Goal: Task Accomplishment & Management: Use online tool/utility

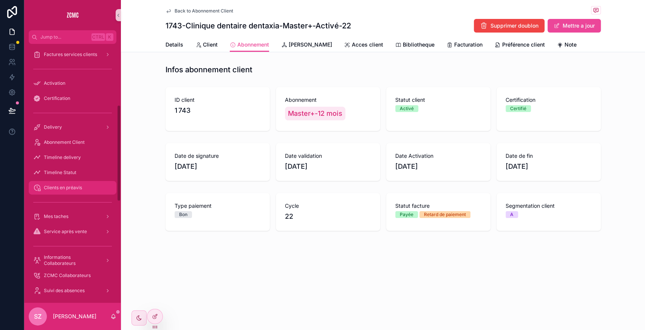
scroll to position [91, 0]
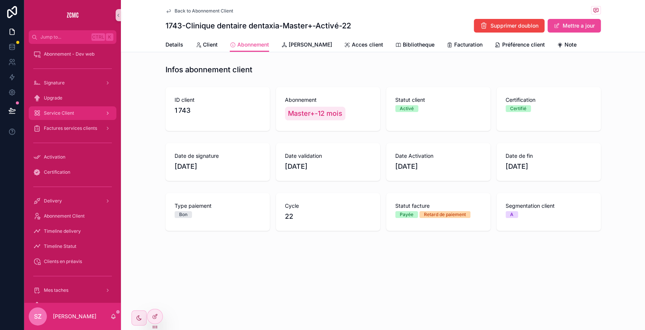
click at [65, 112] on span "Service Client" at bounding box center [59, 113] width 30 height 6
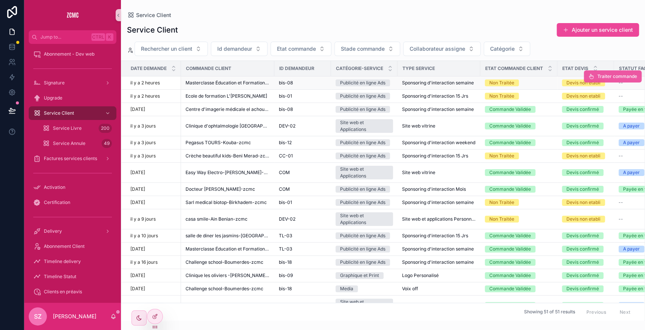
click at [598, 74] on span "Traiter commande" at bounding box center [618, 76] width 40 height 6
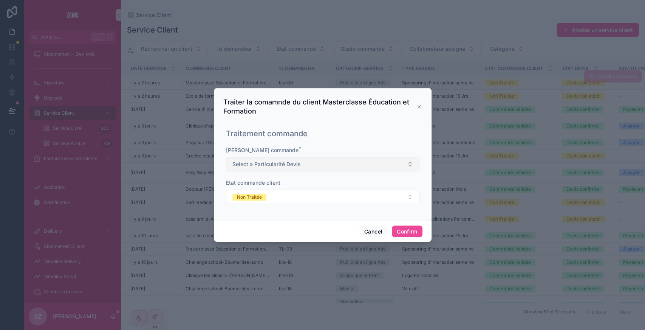
click at [276, 163] on span "Select a Particularité Devis" at bounding box center [266, 164] width 68 height 8
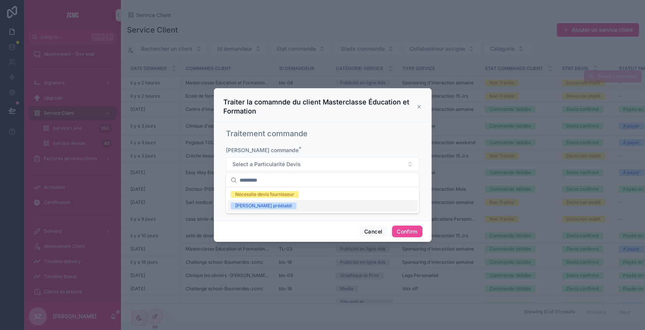
click at [267, 206] on div "[PERSON_NAME] préétabli" at bounding box center [263, 205] width 57 height 7
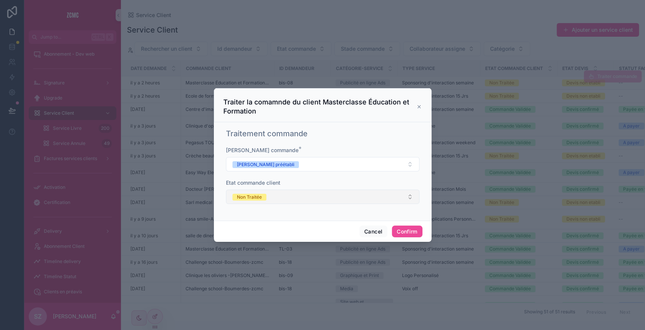
click at [271, 195] on button "Non Traitée" at bounding box center [323, 196] width 194 height 14
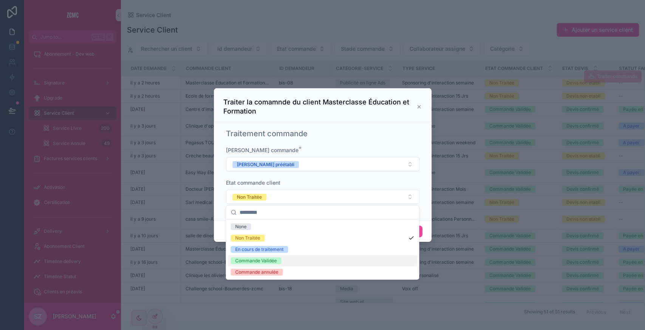
click at [262, 260] on div "Commande Validée" at bounding box center [256, 260] width 42 height 7
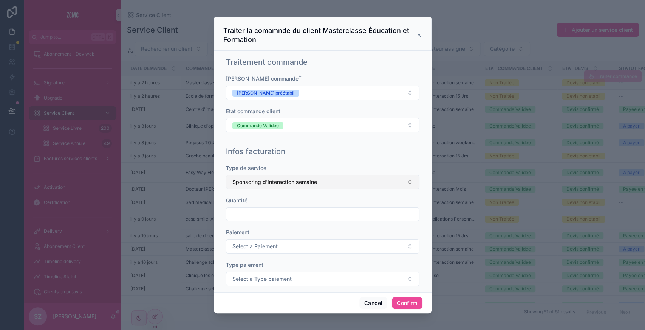
click at [279, 184] on span "Sponsoring d'interaction semaine" at bounding box center [274, 182] width 85 height 8
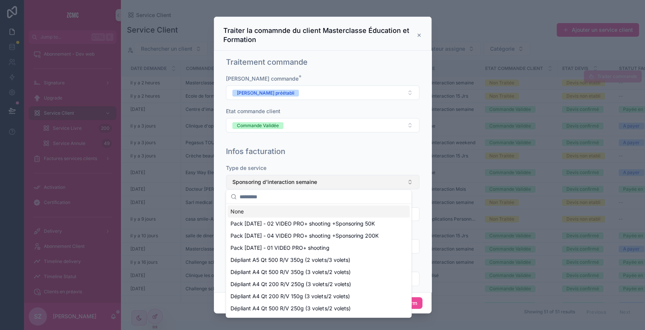
click at [283, 175] on button "Sponsoring d'interaction semaine" at bounding box center [323, 182] width 194 height 14
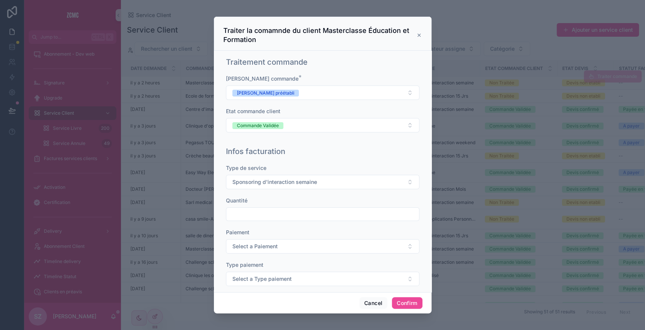
click at [311, 157] on div "**********" at bounding box center [323, 267] width 200 height 249
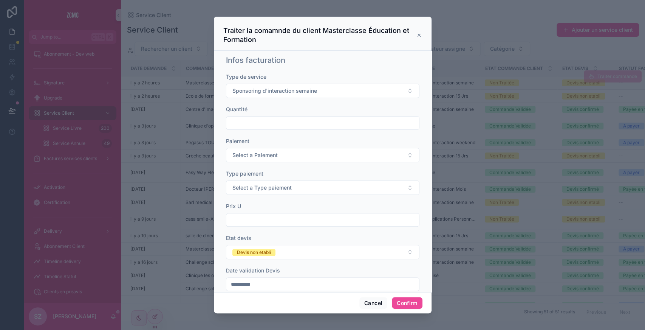
scroll to position [92, 0]
click at [265, 118] on input "text" at bounding box center [322, 121] width 193 height 11
type input "***"
click at [258, 147] on button "Select a Paiement" at bounding box center [323, 154] width 194 height 14
click at [253, 183] on span "Unique" at bounding box center [243, 182] width 24 height 7
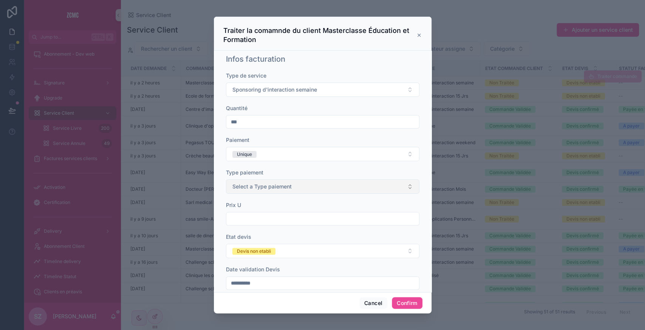
drag, startPoint x: 262, startPoint y: 177, endPoint x: 259, endPoint y: 181, distance: 5.6
click at [259, 181] on div "Type paiement Select a Type paiement" at bounding box center [323, 181] width 194 height 25
click at [259, 181] on button "Select a Type paiement" at bounding box center [323, 186] width 194 height 14
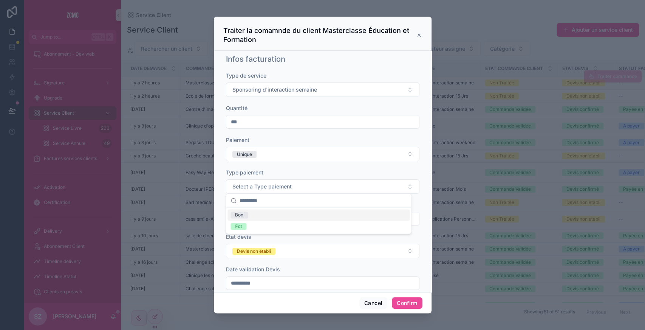
click at [254, 217] on div "Bon" at bounding box center [319, 214] width 182 height 11
click at [254, 213] on input "text" at bounding box center [322, 218] width 193 height 11
type input "********"
click at [276, 243] on button "Devis non etabli" at bounding box center [323, 250] width 194 height 14
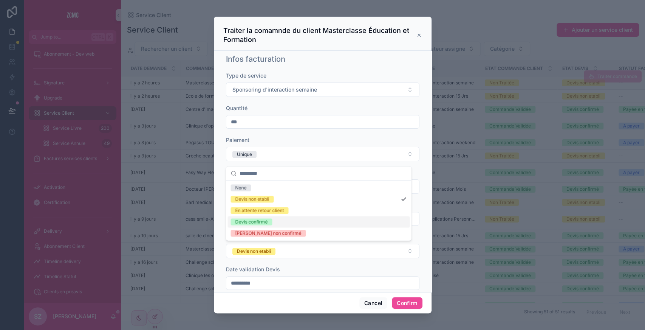
click at [266, 223] on div "Devis confirmé" at bounding box center [251, 221] width 33 height 7
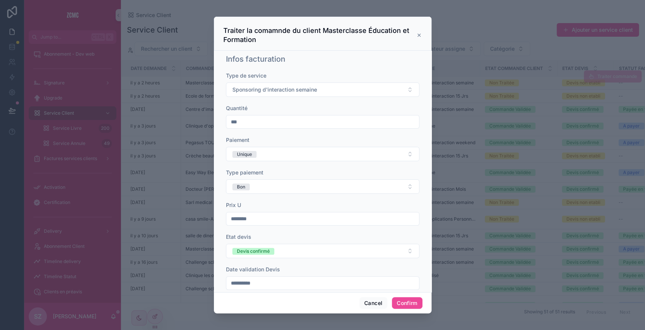
scroll to position [104, 0]
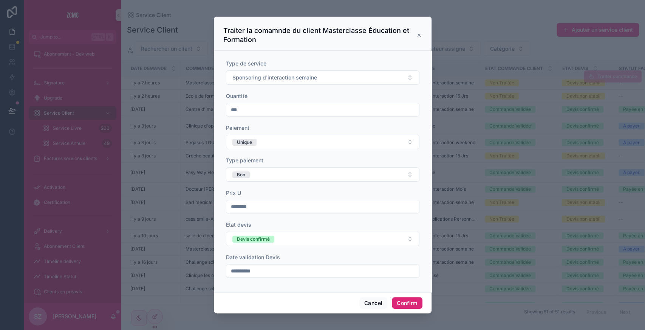
click at [412, 304] on button "Confirm" at bounding box center [407, 303] width 30 height 12
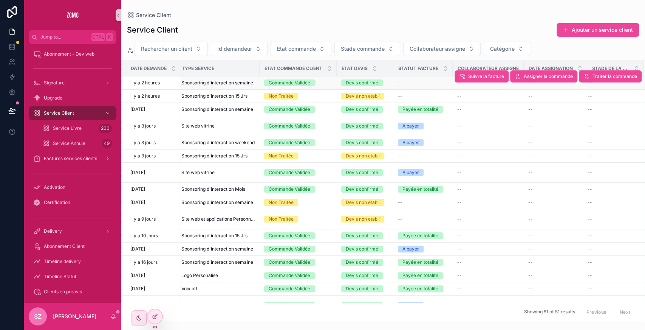
scroll to position [0, 0]
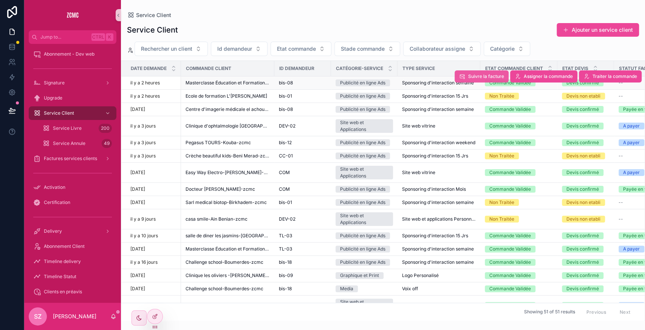
click at [490, 75] on span "Suivre la facture" at bounding box center [486, 76] width 36 height 6
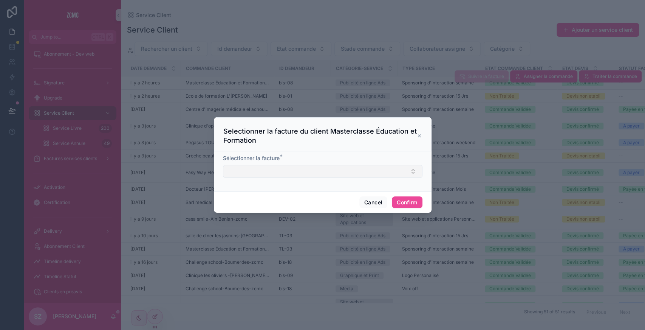
click at [302, 170] on button "Select Button" at bounding box center [323, 171] width 200 height 13
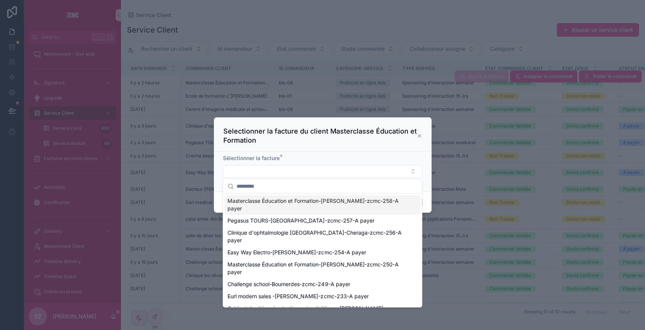
click at [293, 200] on span "Masterclasse Éducation et Formation-[PERSON_NAME]-zcmc-258-A payer" at bounding box center [318, 204] width 181 height 15
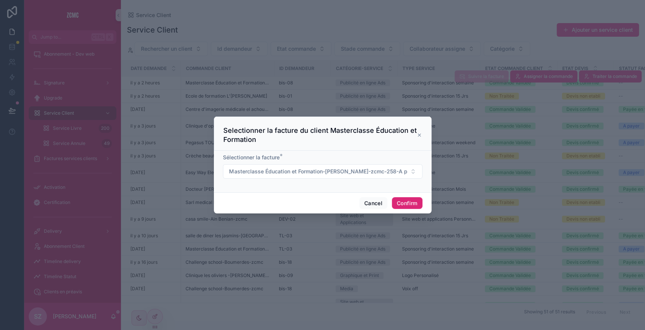
click at [406, 202] on button "Confirm" at bounding box center [407, 203] width 30 height 12
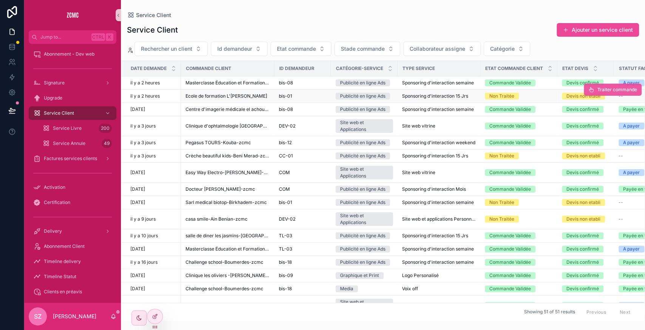
click at [591, 92] on button "Traiter commande" at bounding box center [613, 90] width 58 height 12
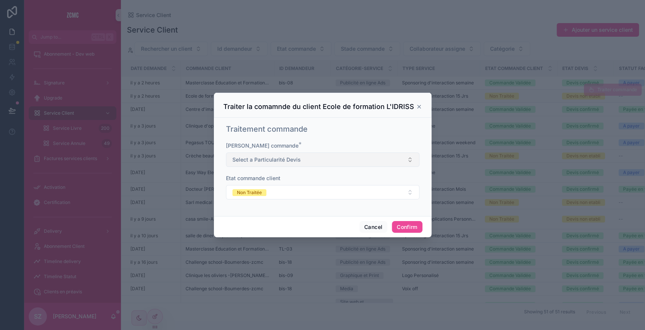
click at [308, 165] on button "Select a Particularité Devis" at bounding box center [323, 159] width 194 height 14
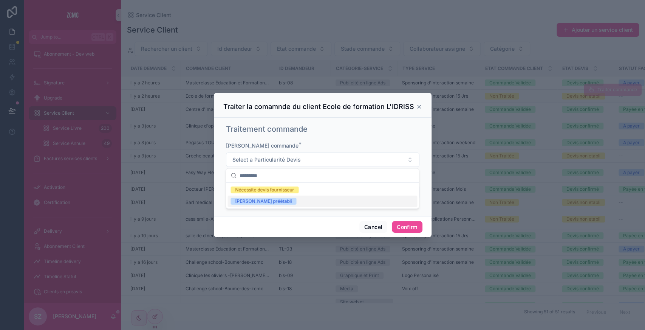
click at [267, 203] on span "[PERSON_NAME] préétabli" at bounding box center [264, 201] width 66 height 7
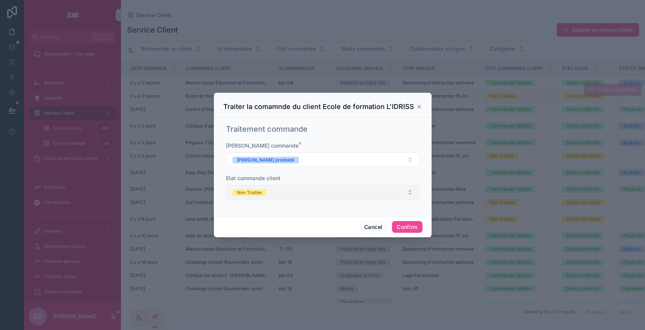
click at [259, 187] on button "Non Traitée" at bounding box center [323, 192] width 194 height 14
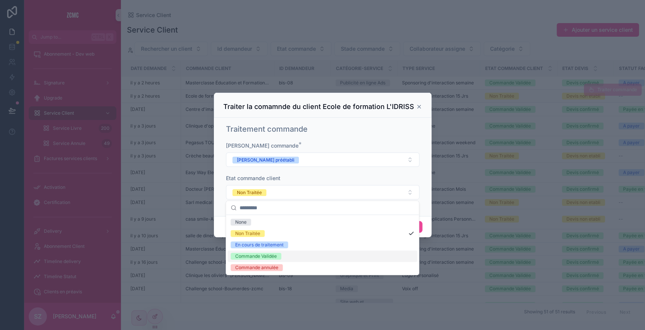
click at [259, 256] on div "Commande Validée" at bounding box center [256, 255] width 42 height 7
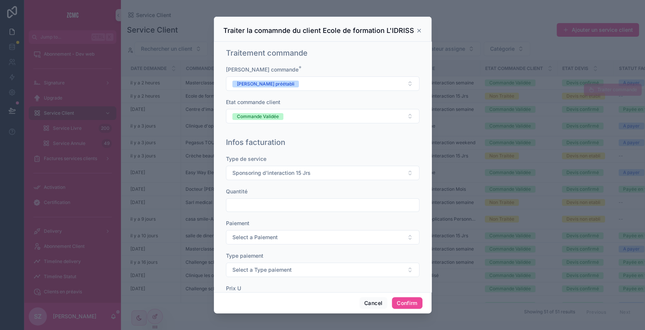
scroll to position [95, 0]
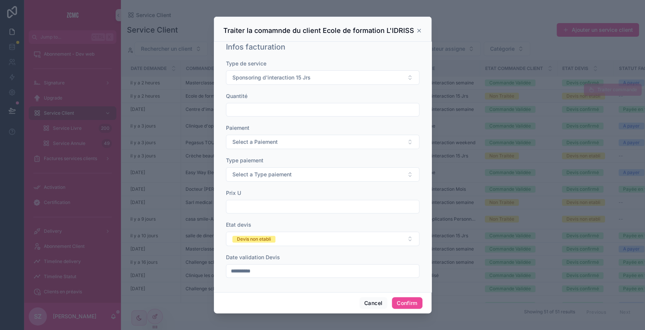
click at [262, 113] on input "text" at bounding box center [322, 109] width 193 height 11
type input "***"
click at [257, 138] on span "Select a Paiement" at bounding box center [254, 142] width 45 height 8
click at [256, 173] on div "Unique" at bounding box center [319, 170] width 182 height 11
click at [270, 170] on span "Select a Type paiement" at bounding box center [261, 174] width 59 height 8
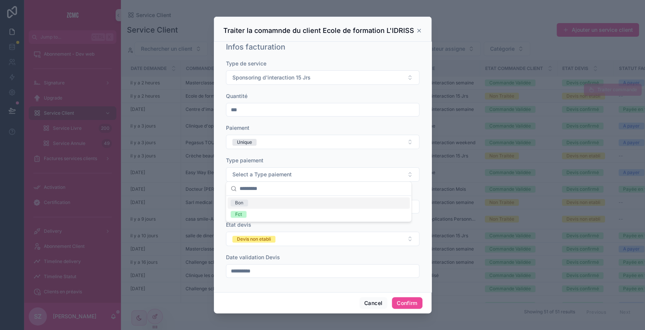
click at [256, 203] on div "Bon" at bounding box center [319, 202] width 182 height 11
click at [247, 204] on input "text" at bounding box center [322, 206] width 193 height 11
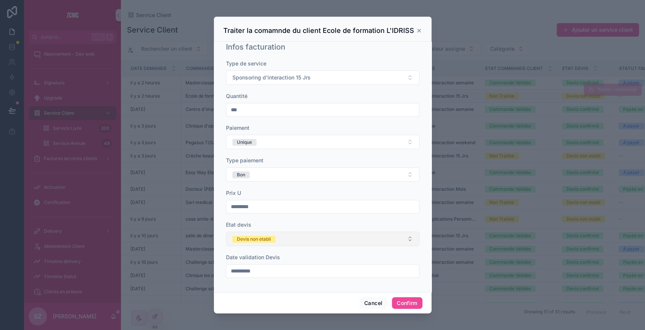
type input "*********"
click at [291, 237] on button "Devis non etabli" at bounding box center [323, 238] width 194 height 14
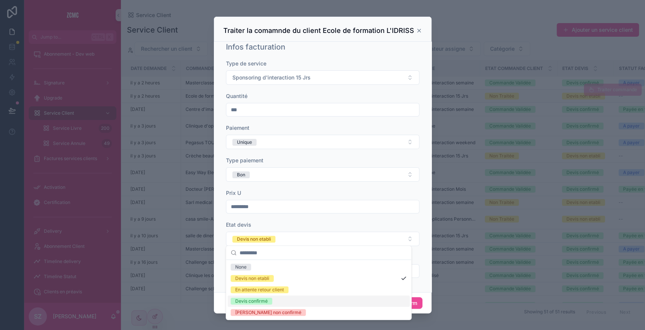
click at [273, 297] on div "Devis confirmé" at bounding box center [319, 300] width 182 height 11
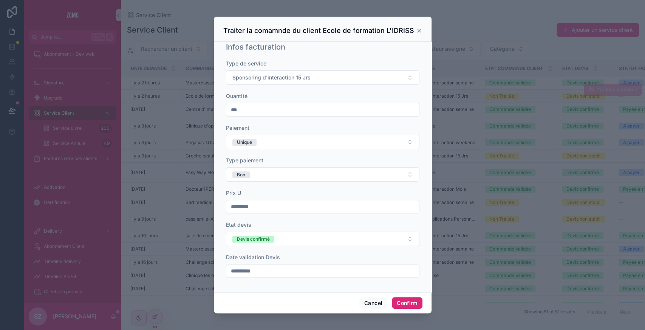
click at [419, 305] on button "Confirm" at bounding box center [407, 303] width 30 height 12
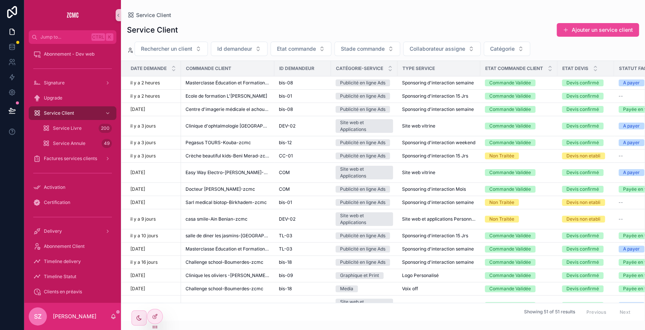
click at [0, 0] on span "Traiter la commande" at bounding box center [0, 0] width 0 height 0
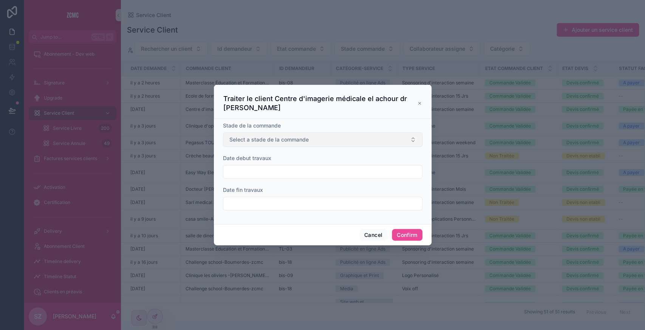
click at [276, 139] on span "Select a stade de la commande" at bounding box center [268, 140] width 79 height 8
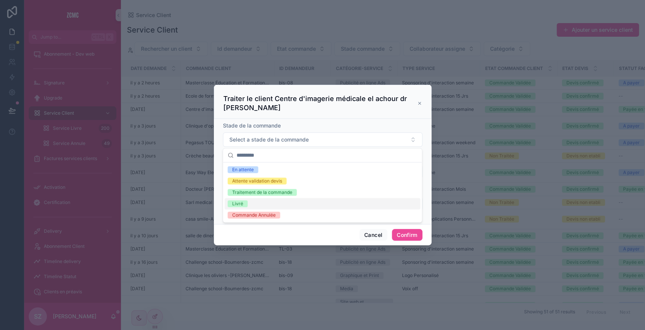
click at [255, 206] on div "Livré" at bounding box center [323, 203] width 196 height 11
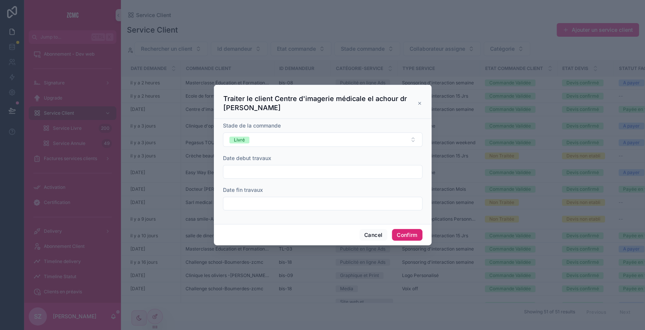
click at [420, 237] on button "Confirm" at bounding box center [407, 235] width 30 height 12
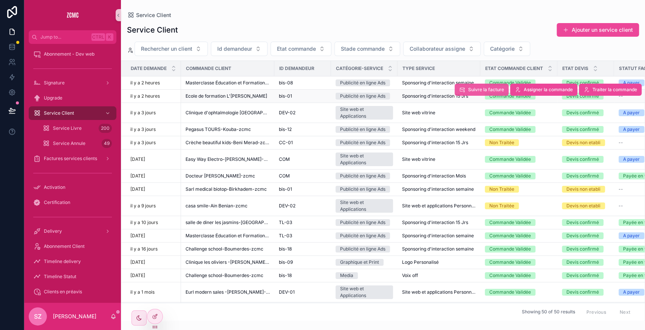
click at [482, 89] on span "Suivre la facture" at bounding box center [486, 90] width 36 height 6
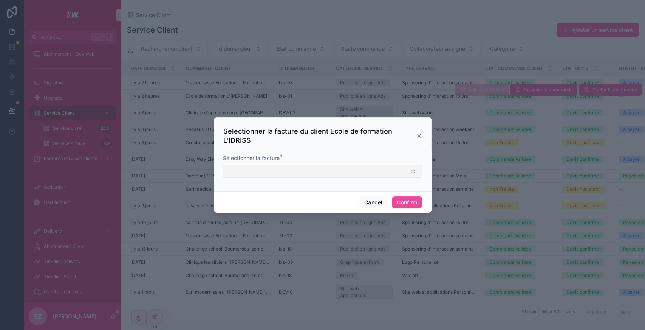
drag, startPoint x: 301, startPoint y: 163, endPoint x: 290, endPoint y: 171, distance: 13.6
click at [290, 171] on div "Sélectionner la facture *" at bounding box center [323, 165] width 200 height 23
click at [290, 171] on button "Select Button" at bounding box center [323, 171] width 200 height 13
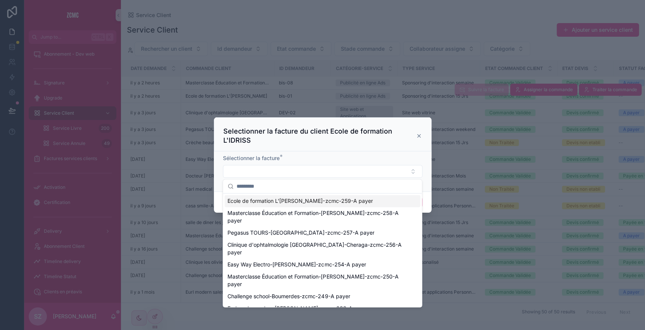
click at [299, 200] on span "Ecole de formation L'[PERSON_NAME]-zcmc-259-A payer" at bounding box center [300, 201] width 145 height 8
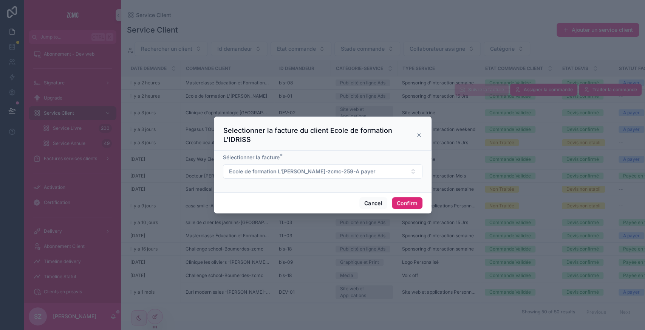
click at [412, 197] on button "Confirm" at bounding box center [407, 203] width 30 height 12
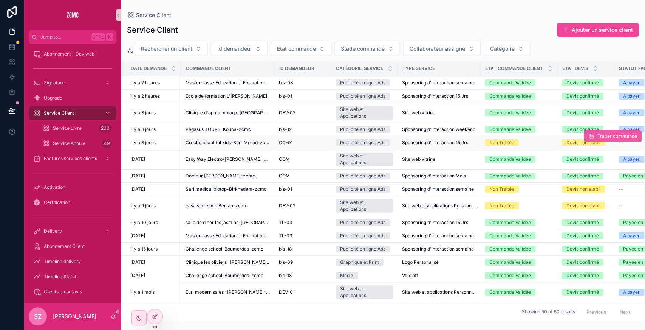
click at [588, 135] on button "Traiter commande" at bounding box center [613, 136] width 58 height 12
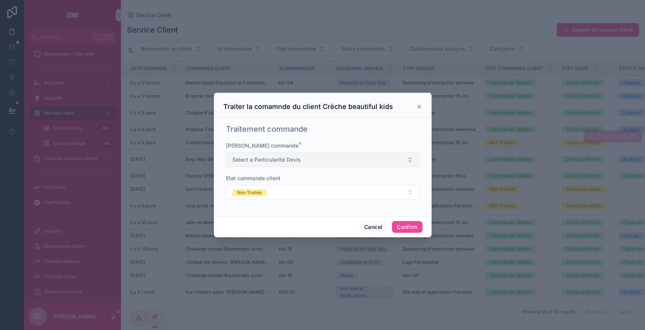
click at [299, 156] on span "Select a Particularité Devis" at bounding box center [266, 160] width 68 height 8
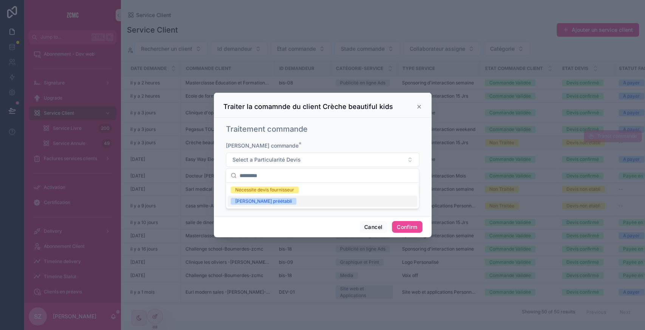
click at [249, 200] on div "[PERSON_NAME] préétabli" at bounding box center [263, 201] width 57 height 7
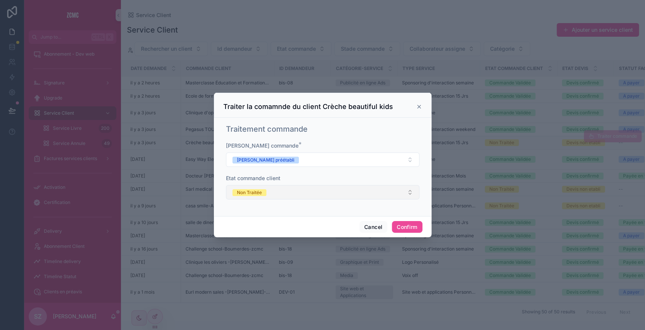
click at [281, 186] on button "Non Traitée" at bounding box center [323, 192] width 194 height 14
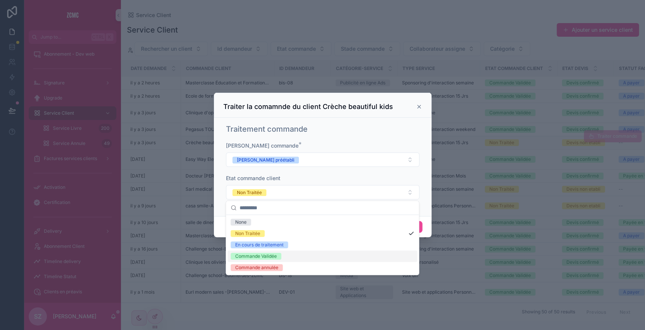
click at [259, 254] on div "Commande Validée" at bounding box center [256, 255] width 42 height 7
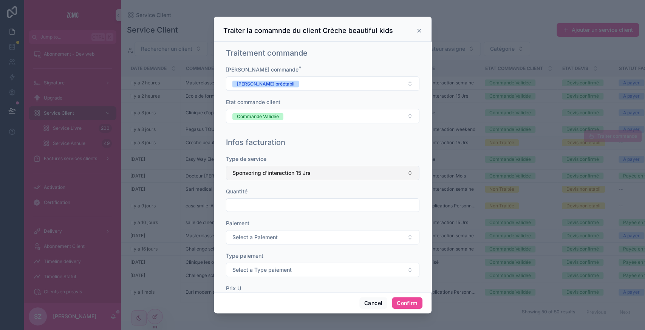
click at [254, 178] on button "Sponsoring d'interaction 15 Jrs" at bounding box center [323, 173] width 194 height 14
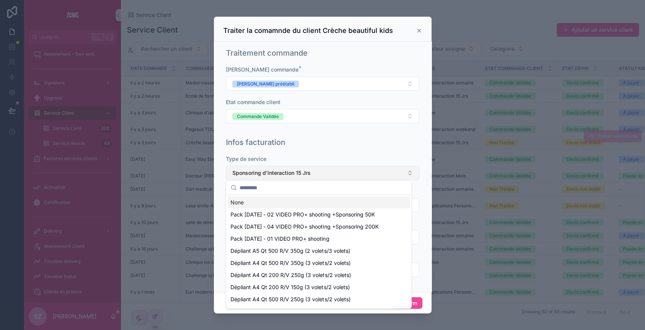
click at [254, 178] on button "Sponsoring d'interaction 15 Jrs" at bounding box center [323, 173] width 194 height 14
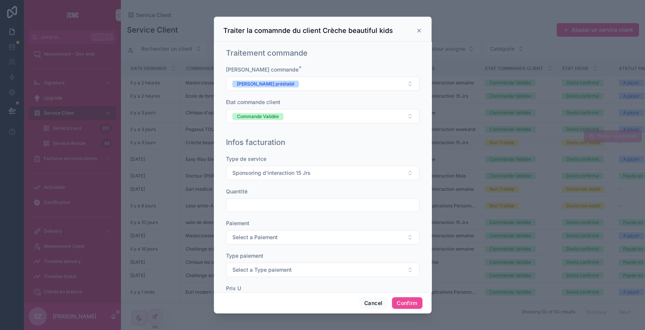
click at [249, 203] on input "text" at bounding box center [322, 205] width 193 height 11
type input "***"
click at [248, 231] on button "Select a Paiement" at bounding box center [323, 237] width 194 height 14
click at [250, 260] on div "Unique" at bounding box center [319, 265] width 182 height 11
click at [241, 266] on span "Select a Type paiement" at bounding box center [261, 270] width 59 height 8
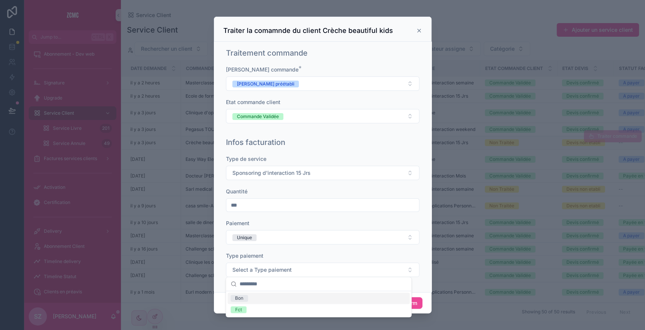
click at [250, 299] on div "Bon" at bounding box center [319, 297] width 182 height 11
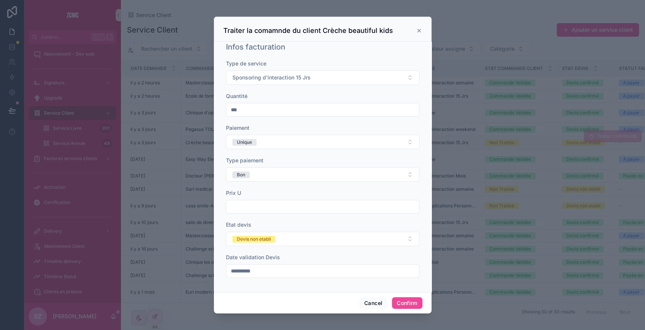
click at [247, 203] on input "text" at bounding box center [322, 206] width 193 height 11
type input "*********"
click at [256, 238] on div "Devis non etabli" at bounding box center [254, 238] width 34 height 7
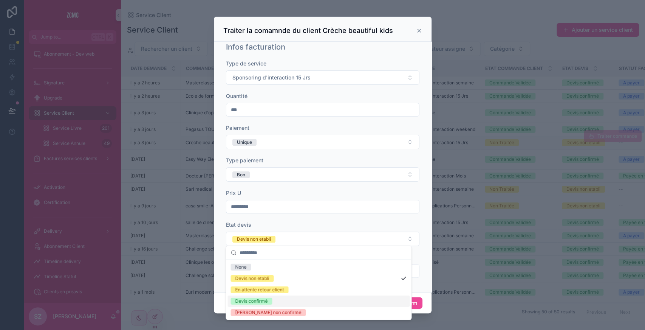
click at [247, 302] on div "Devis confirmé" at bounding box center [251, 300] width 33 height 7
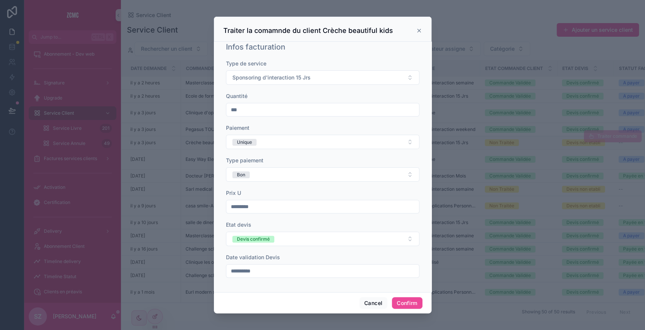
click at [262, 267] on input "**********" at bounding box center [322, 270] width 193 height 11
click at [321, 137] on button "[DATE]" at bounding box center [319, 140] width 30 height 14
type input "**********"
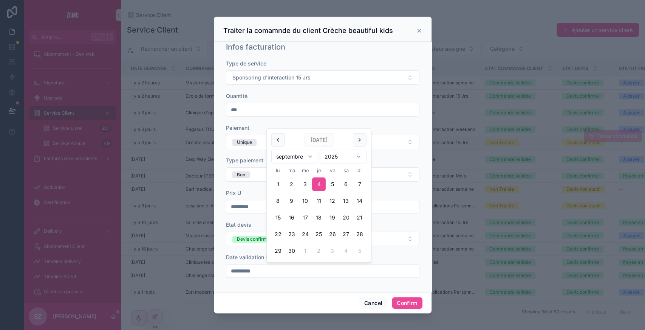
click at [393, 193] on div "Prix U" at bounding box center [323, 193] width 194 height 8
click at [411, 302] on button "Confirm" at bounding box center [407, 303] width 30 height 12
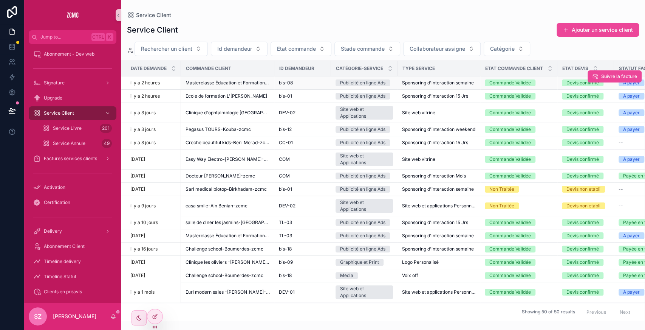
click at [460, 82] on span "Sponsoring d'interaction semaine" at bounding box center [438, 83] width 72 height 6
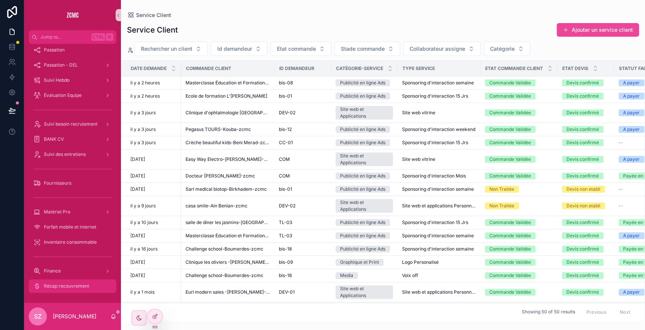
click at [47, 286] on span "Récap recouvrement" at bounding box center [66, 286] width 45 height 6
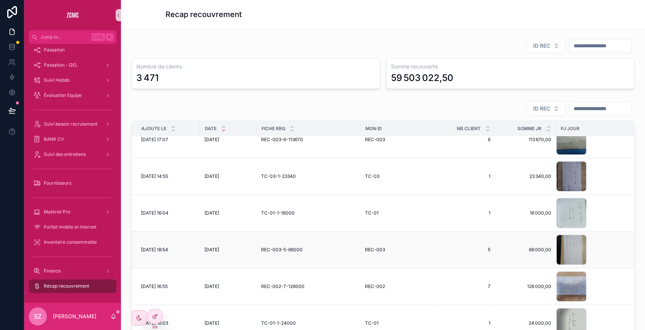
scroll to position [53, 0]
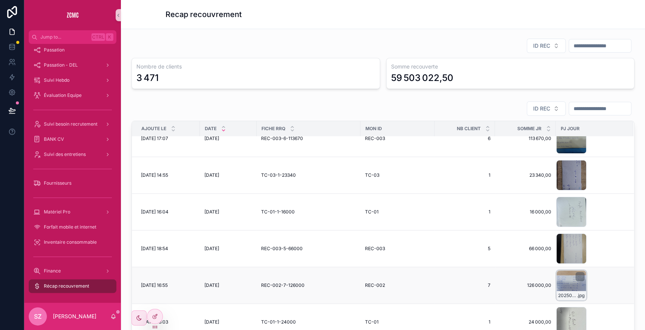
click at [564, 283] on div "20250903_164612 .jpg" at bounding box center [571, 285] width 30 height 30
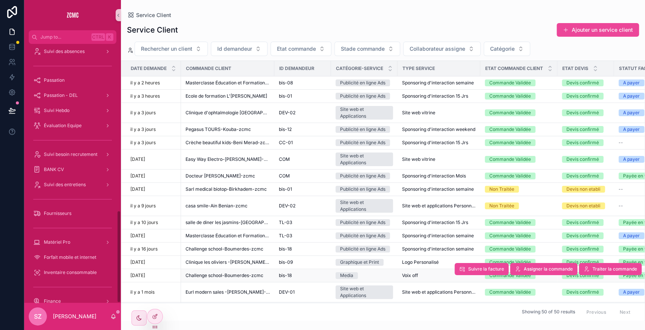
scroll to position [464, 0]
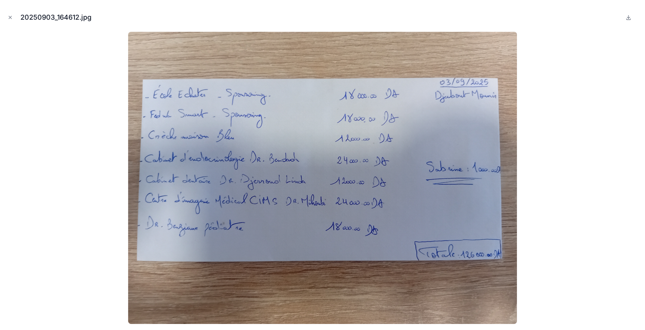
scroll to position [434, 0]
click at [7, 20] on button "Close modal" at bounding box center [10, 17] width 8 height 8
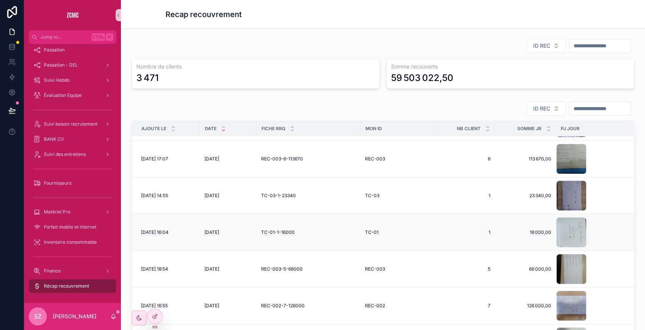
scroll to position [33, 0]
